Goal: Find specific page/section

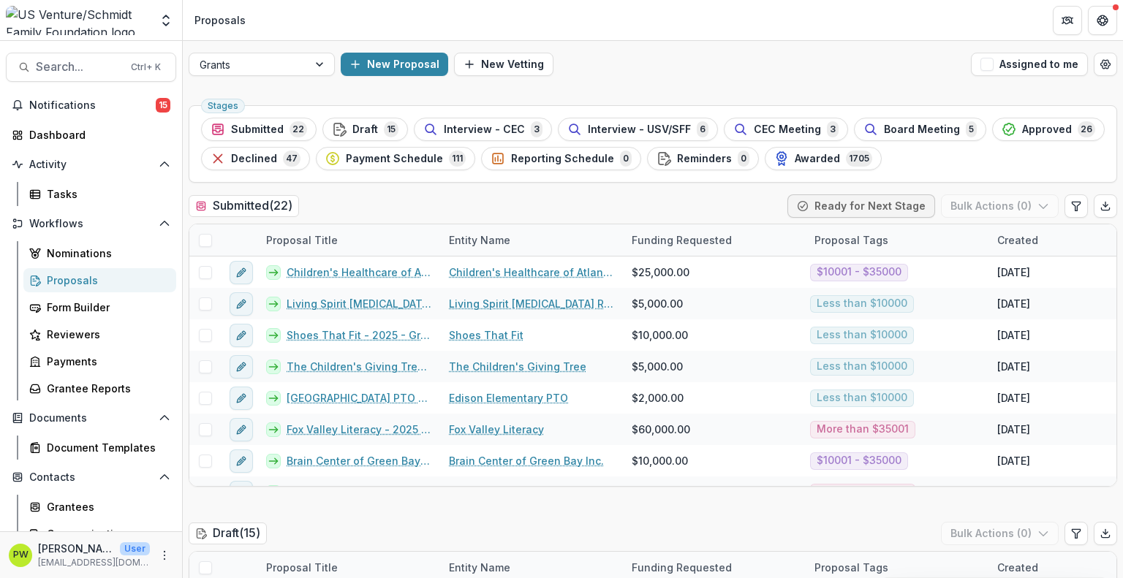
click at [711, 36] on header "Proposals" at bounding box center [653, 20] width 940 height 40
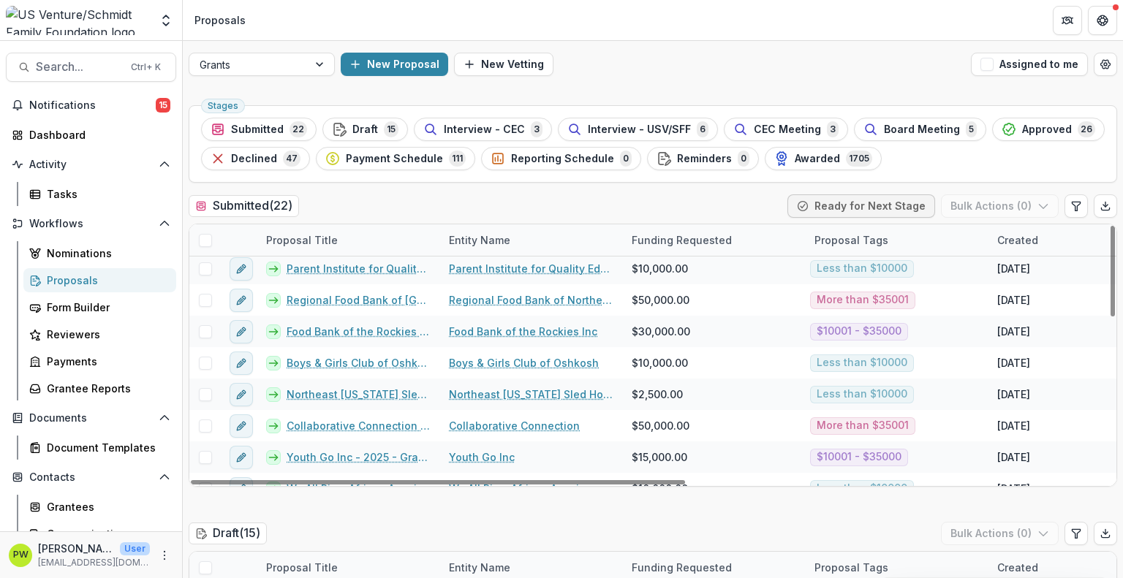
scroll to position [461, 0]
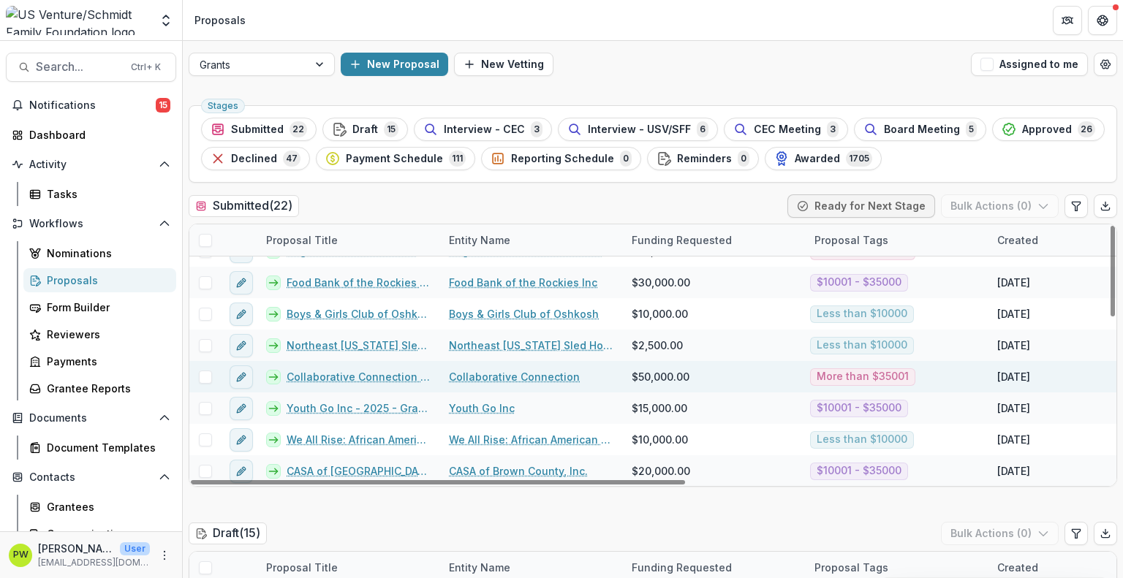
click at [340, 379] on link "Collaborative Connection - 2025 - Grant Application" at bounding box center [359, 376] width 145 height 15
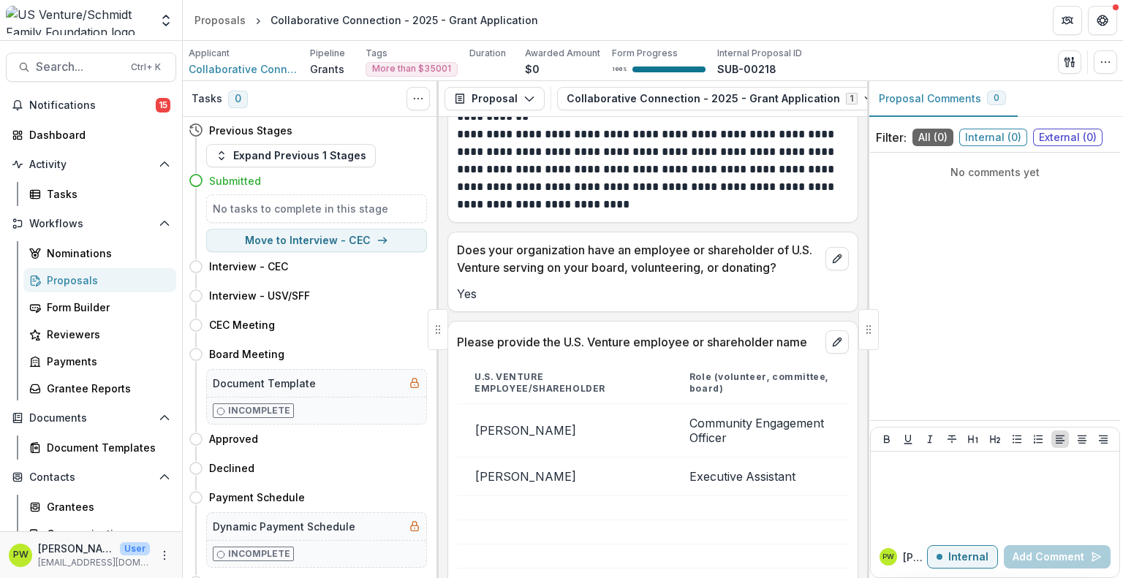
scroll to position [931, 0]
click at [240, 18] on div "Proposals" at bounding box center [219, 19] width 51 height 15
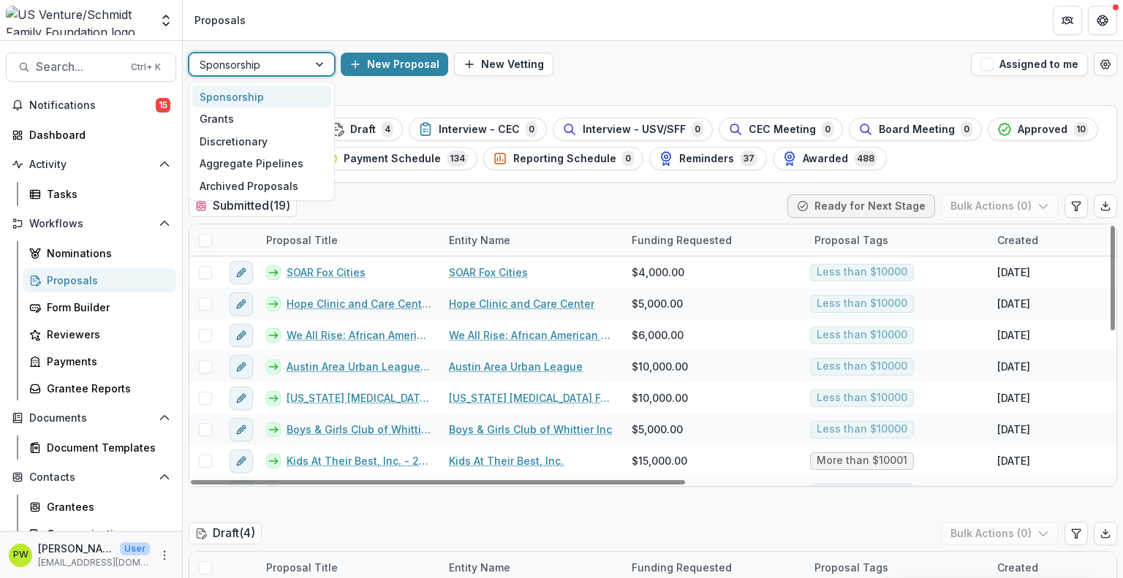
click at [279, 60] on div at bounding box center [249, 65] width 98 height 18
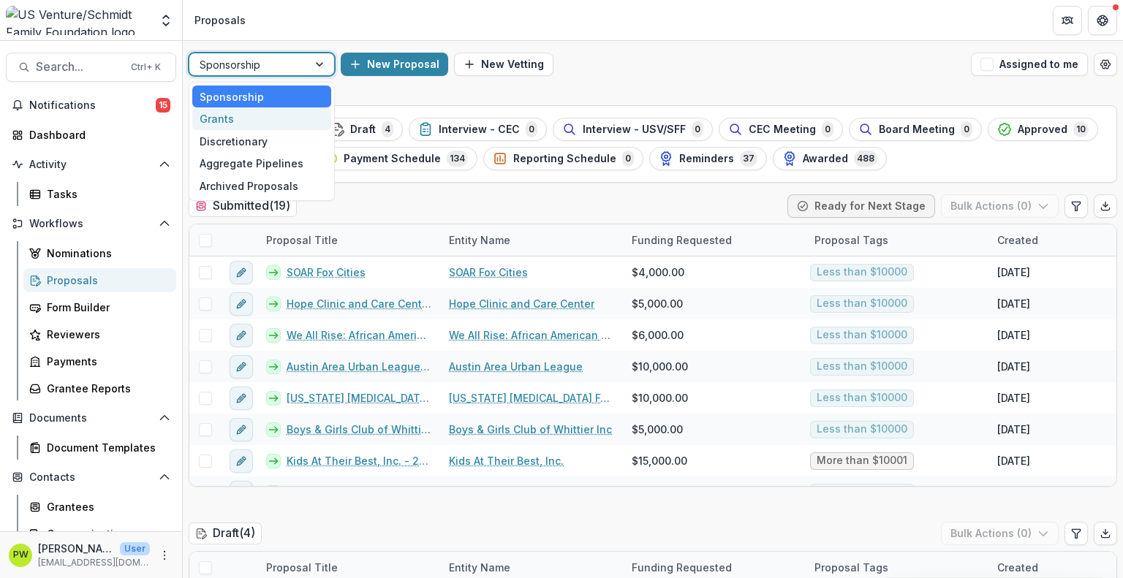
click at [270, 119] on div "Grants" at bounding box center [261, 118] width 139 height 23
